Goal: Information Seeking & Learning: Learn about a topic

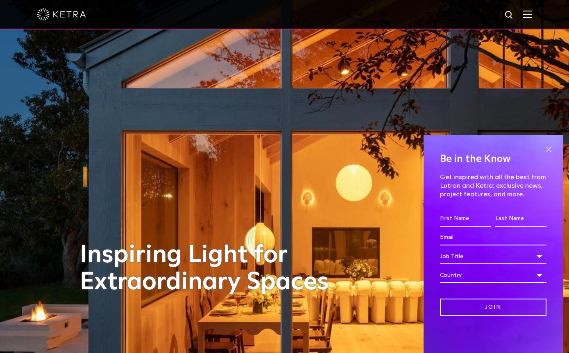
click at [548, 150] on span at bounding box center [548, 149] width 12 height 12
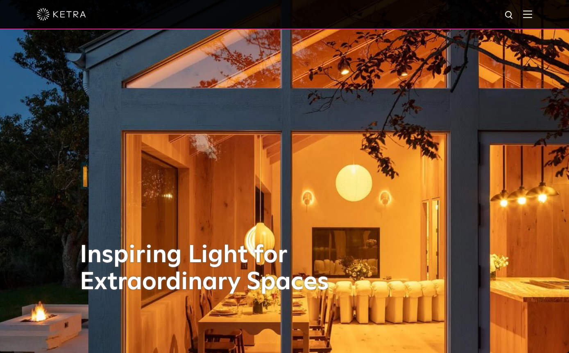
click at [525, 16] on img at bounding box center [527, 14] width 9 height 8
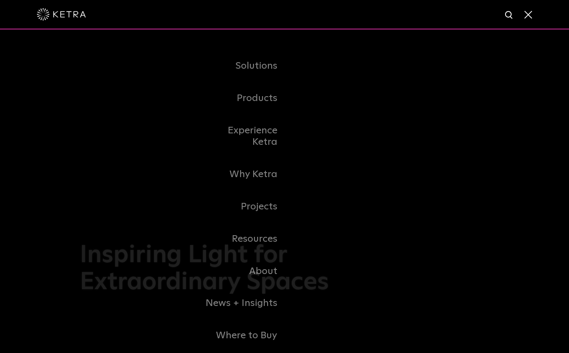
click at [0, 0] on link "Residential Products" at bounding box center [0, 0] width 0 height 0
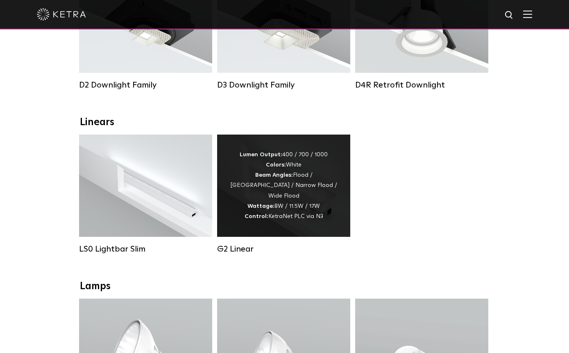
scroll to position [158, 0]
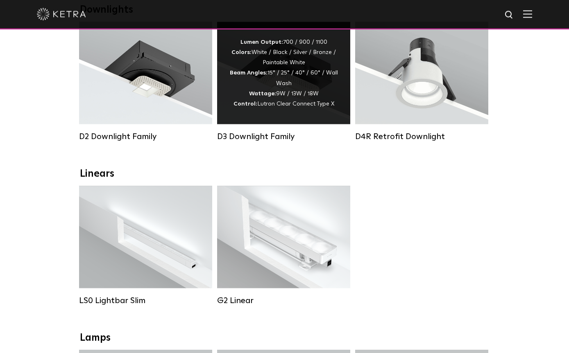
click at [275, 84] on div "Lumen Output: 700 / 900 / 1100 Colors: White / Black / Silver / Bronze / Painta…" at bounding box center [283, 73] width 108 height 72
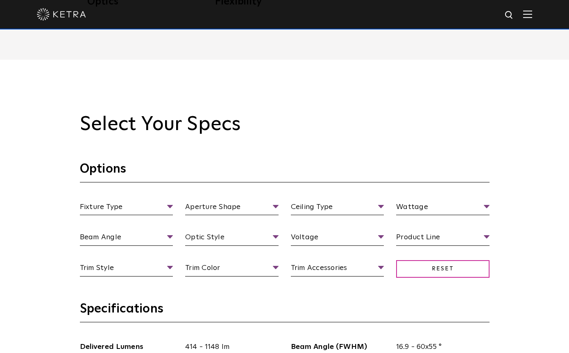
scroll to position [781, 0]
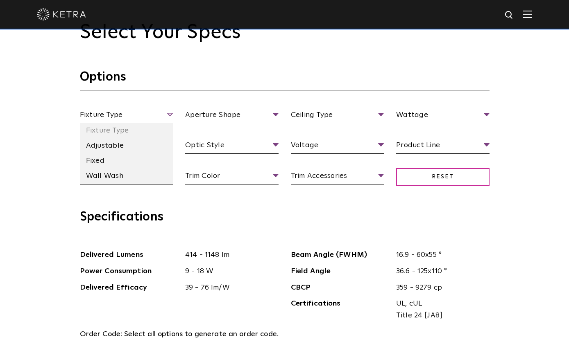
click at [122, 124] on span "Fixture Type" at bounding box center [126, 116] width 93 height 14
click at [106, 169] on li "Fixed" at bounding box center [126, 161] width 93 height 15
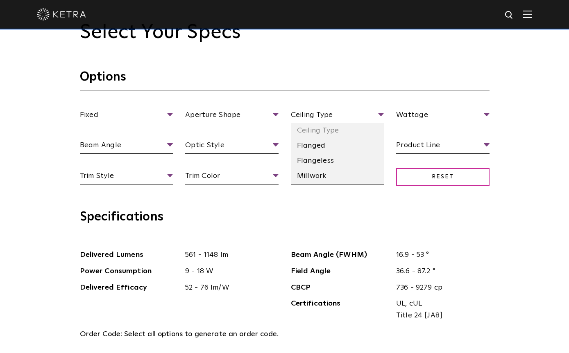
click at [317, 154] on li "Flanged" at bounding box center [337, 145] width 93 height 15
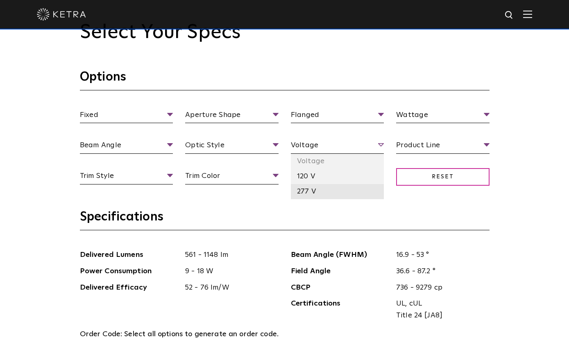
click at [322, 199] on li "277 V" at bounding box center [337, 191] width 93 height 15
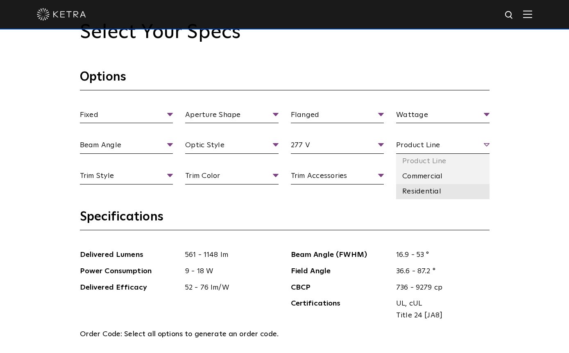
click at [434, 199] on li "Residential" at bounding box center [442, 191] width 93 height 15
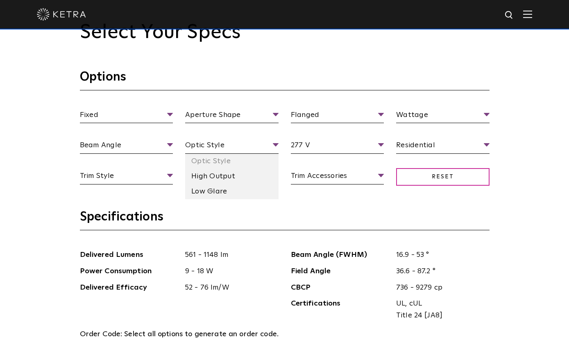
click at [207, 199] on li "Low Glare" at bounding box center [231, 191] width 93 height 15
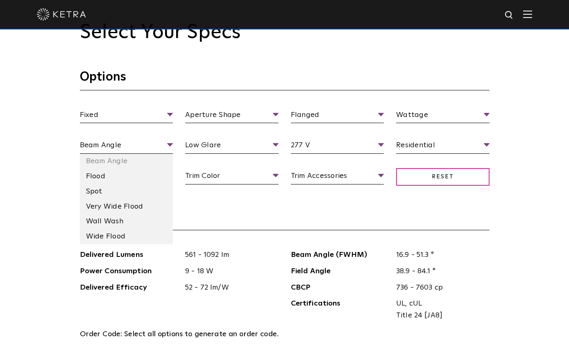
click at [120, 199] on li "Spot" at bounding box center [126, 191] width 93 height 15
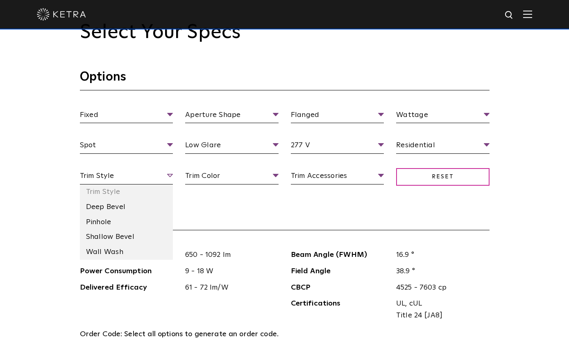
click at [120, 185] on span "Trim Style" at bounding box center [126, 177] width 93 height 14
click at [117, 215] on li "Deep Bevel" at bounding box center [126, 207] width 93 height 15
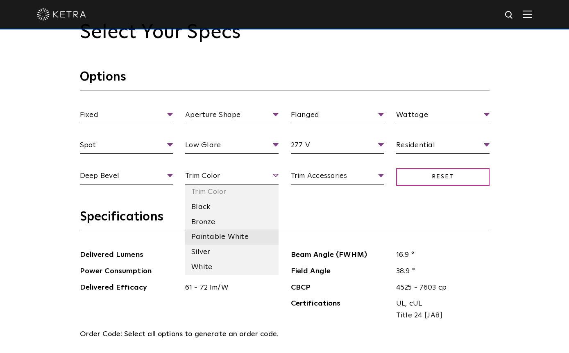
click at [210, 245] on li "Paintable White" at bounding box center [231, 237] width 93 height 15
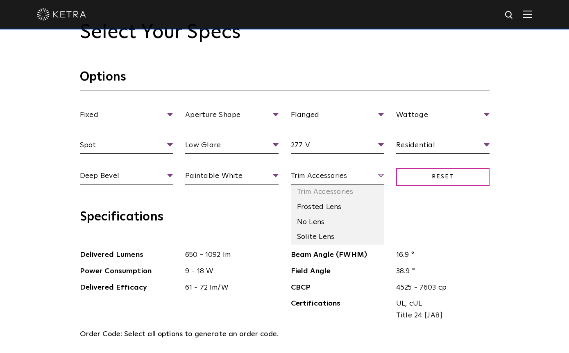
click at [310, 185] on span "Trim Accessories" at bounding box center [337, 177] width 93 height 14
click at [314, 245] on li "Solite Lens" at bounding box center [337, 237] width 93 height 15
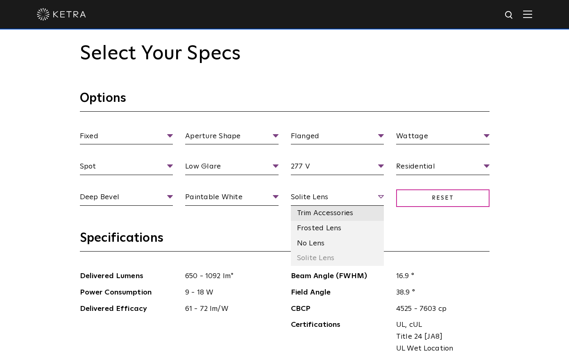
scroll to position [759, 0]
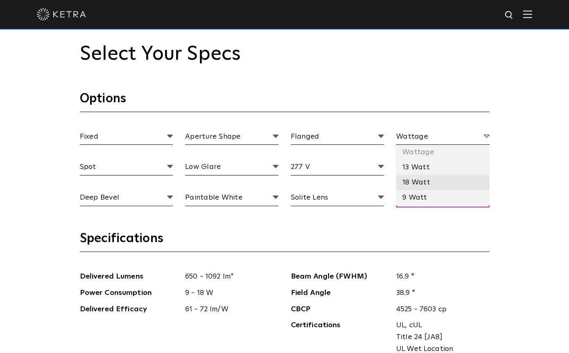
click at [417, 190] on li "18 Watt" at bounding box center [442, 182] width 93 height 15
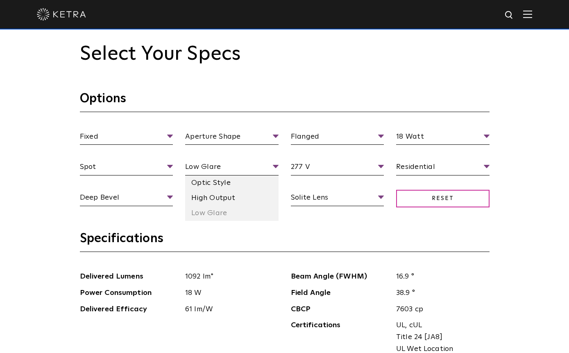
click at [219, 206] on li "High Output" at bounding box center [231, 198] width 93 height 15
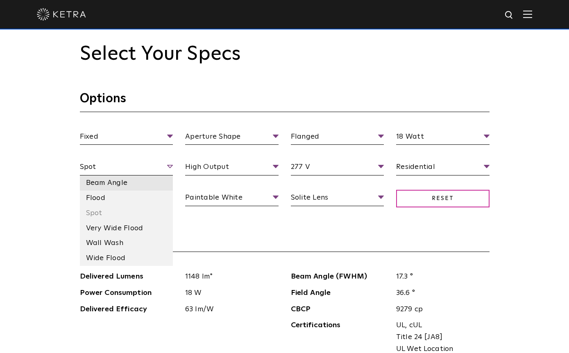
click at [118, 191] on li "Beam Angle" at bounding box center [126, 183] width 93 height 15
click at [107, 221] on li "Spot" at bounding box center [126, 213] width 93 height 15
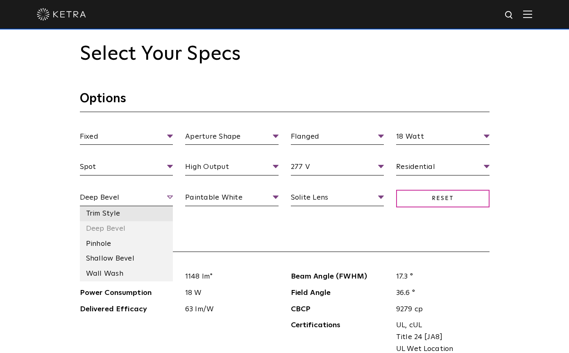
click at [109, 221] on li "Trim Style" at bounding box center [126, 213] width 93 height 15
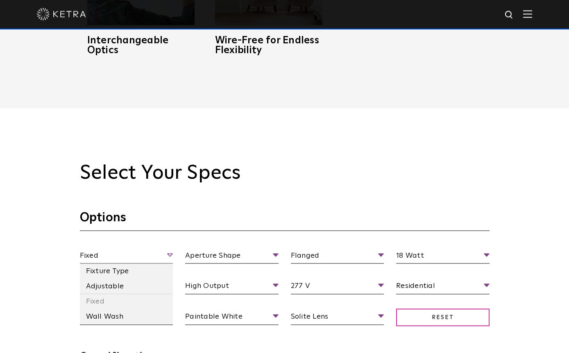
scroll to position [640, 0]
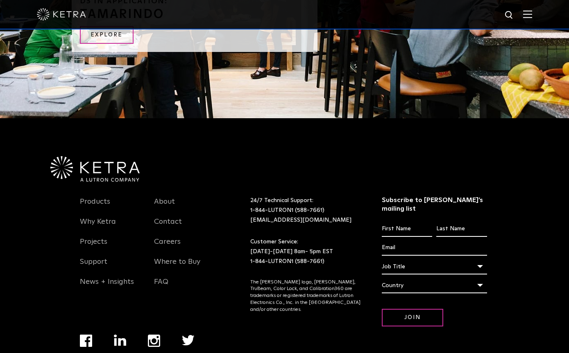
scroll to position [1774, 0]
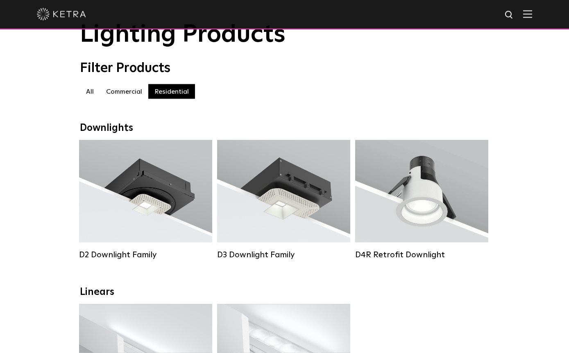
scroll to position [17, 0]
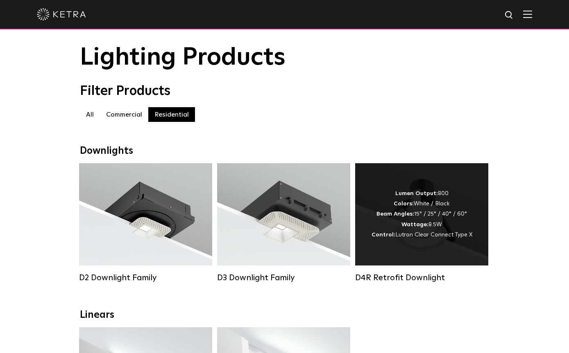
click at [402, 224] on strong "Wattage:" at bounding box center [414, 225] width 27 height 6
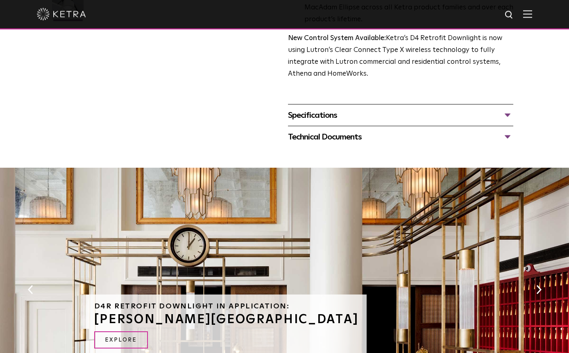
scroll to position [325, 0]
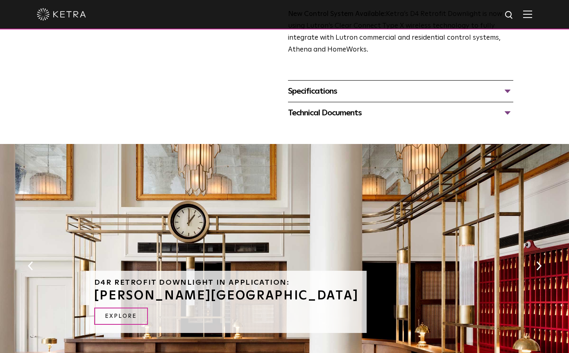
click at [305, 98] on div "Specifications" at bounding box center [401, 91] width 226 height 13
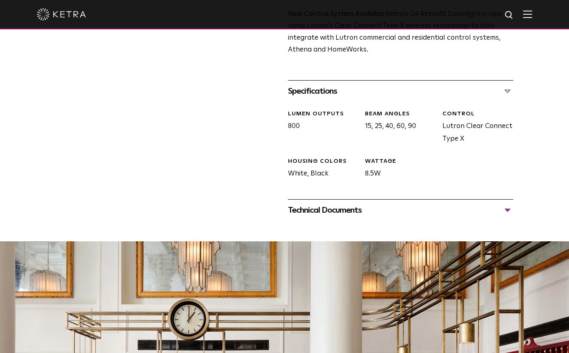
click at [306, 217] on div "Technical Documents" at bounding box center [401, 210] width 226 height 13
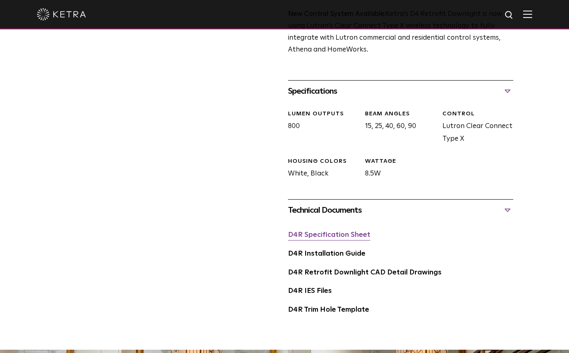
click at [316, 239] on link "D4R Specification Sheet" at bounding box center [329, 235] width 82 height 7
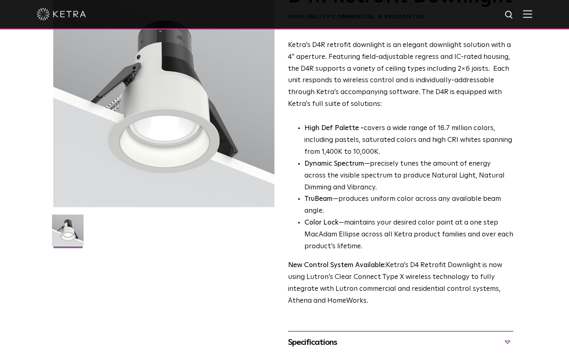
scroll to position [0, 0]
